Goal: Task Accomplishment & Management: Manage account settings

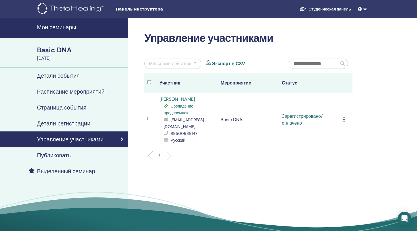
click at [75, 108] on h4 "Страница события" at bounding box center [61, 107] width 49 height 7
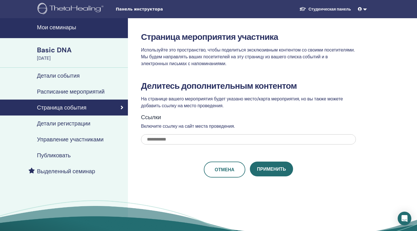
click at [68, 139] on h4 "Управление участниками" at bounding box center [70, 139] width 67 height 7
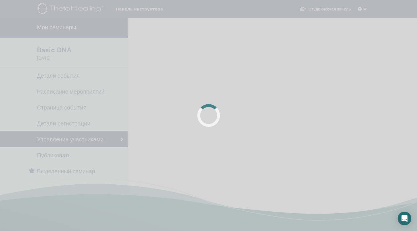
click at [200, 70] on div at bounding box center [208, 115] width 417 height 231
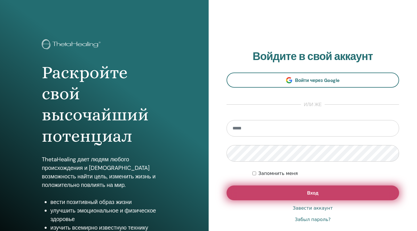
type input "**********"
click at [256, 193] on button "Вход" at bounding box center [313, 192] width 173 height 15
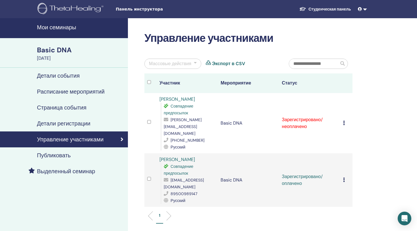
click at [345, 121] on icon at bounding box center [344, 123] width 2 height 5
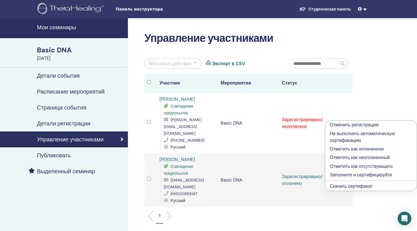
click at [380, 148] on p "Отметить как оплаченное" at bounding box center [371, 149] width 82 height 7
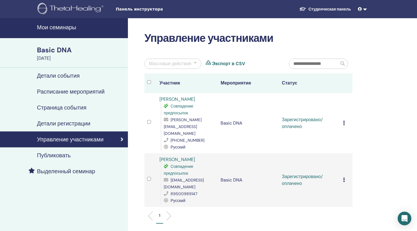
click at [344, 121] on icon at bounding box center [344, 123] width 2 height 5
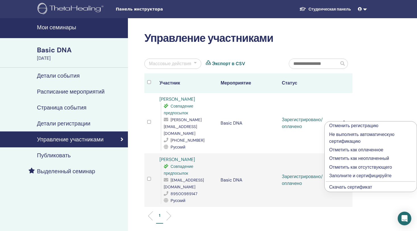
click at [352, 176] on p "Заполните и сертифицируйте" at bounding box center [370, 175] width 83 height 7
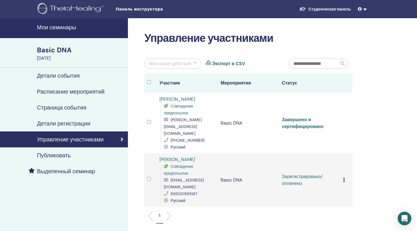
click at [312, 124] on link "Завершено и сертифицировано" at bounding box center [303, 123] width 42 height 13
click at [312, 123] on link "Завершено и сертифицировано" at bounding box center [303, 123] width 42 height 13
click at [287, 9] on ul "Студенческая панель ET Elena Telnova Мое тета-обучение Мои Тета-Хилеры Мои семи…" at bounding box center [332, 9] width 109 height 11
